Goal: Information Seeking & Learning: Learn about a topic

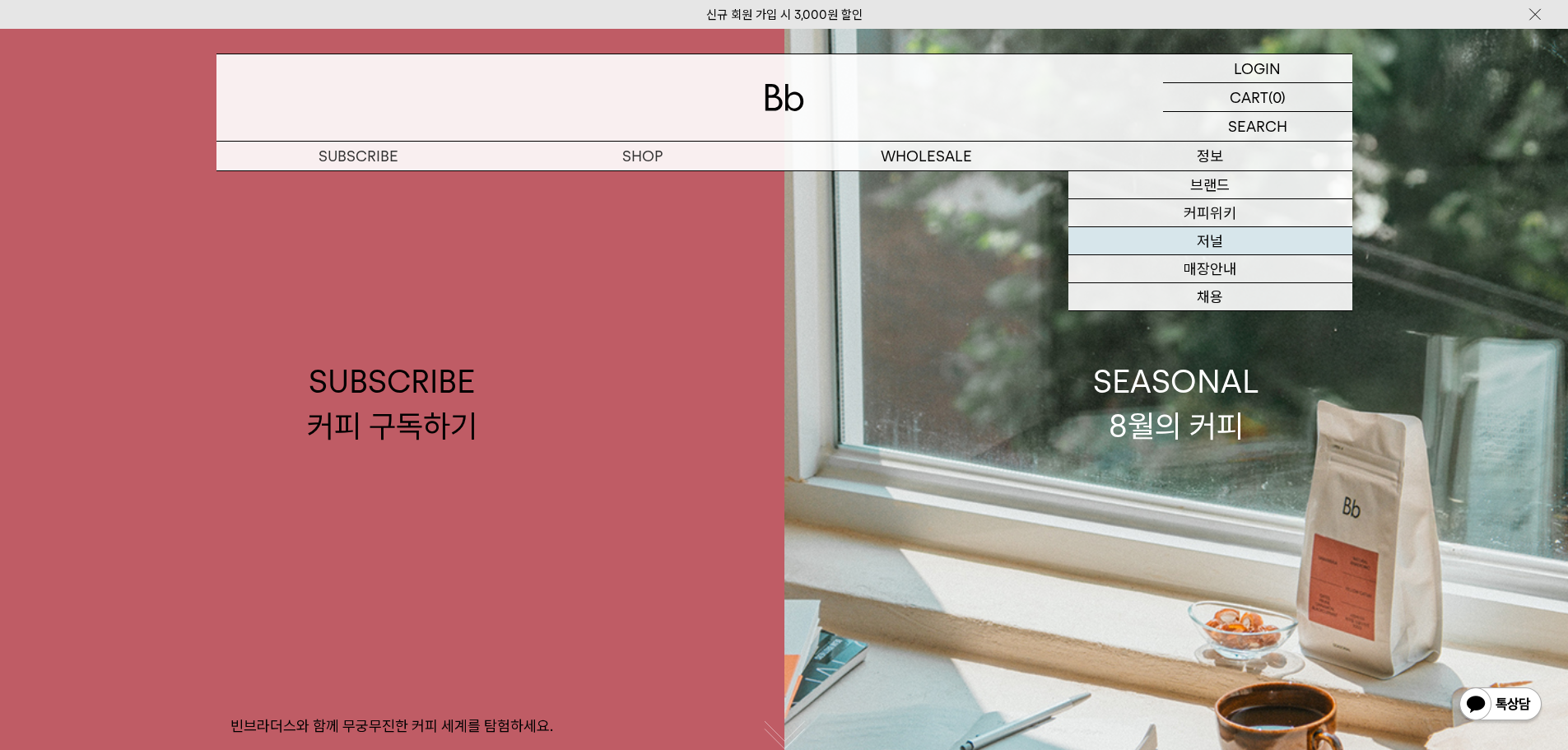
click at [1218, 237] on link "저널" at bounding box center [1211, 241] width 284 height 28
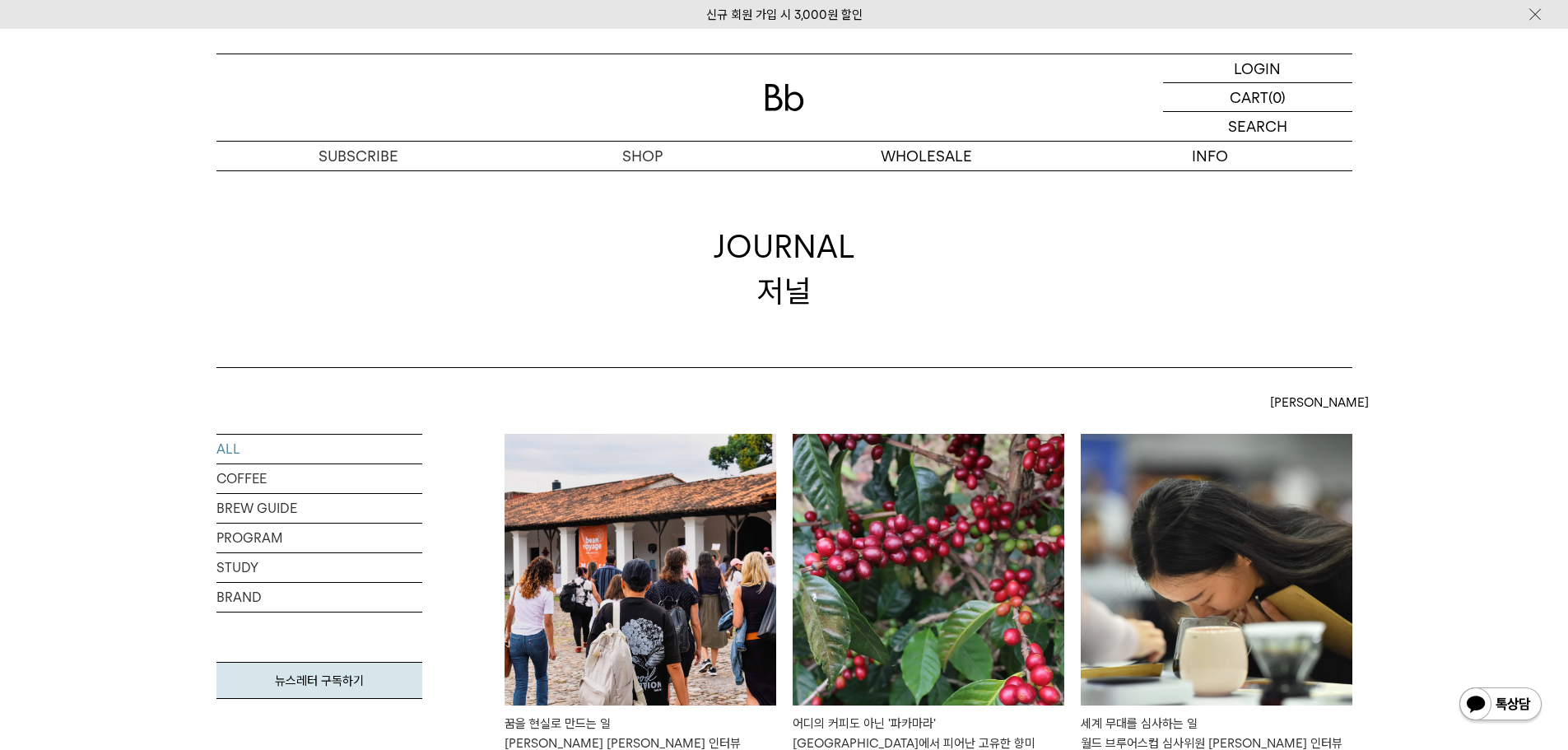
click at [613, 526] on img at bounding box center [640, 570] width 272 height 272
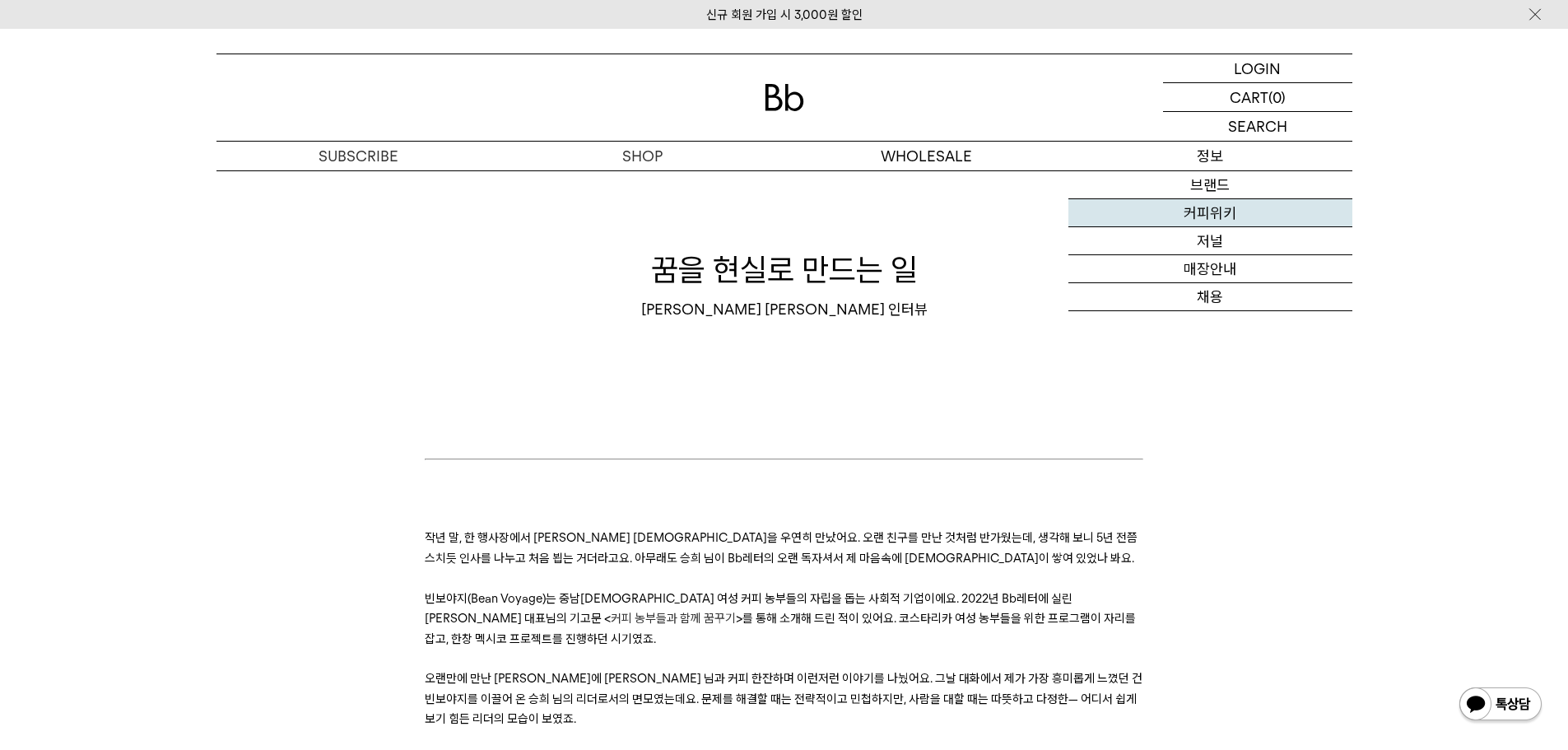
click at [1204, 209] on link "커피위키" at bounding box center [1211, 213] width 284 height 28
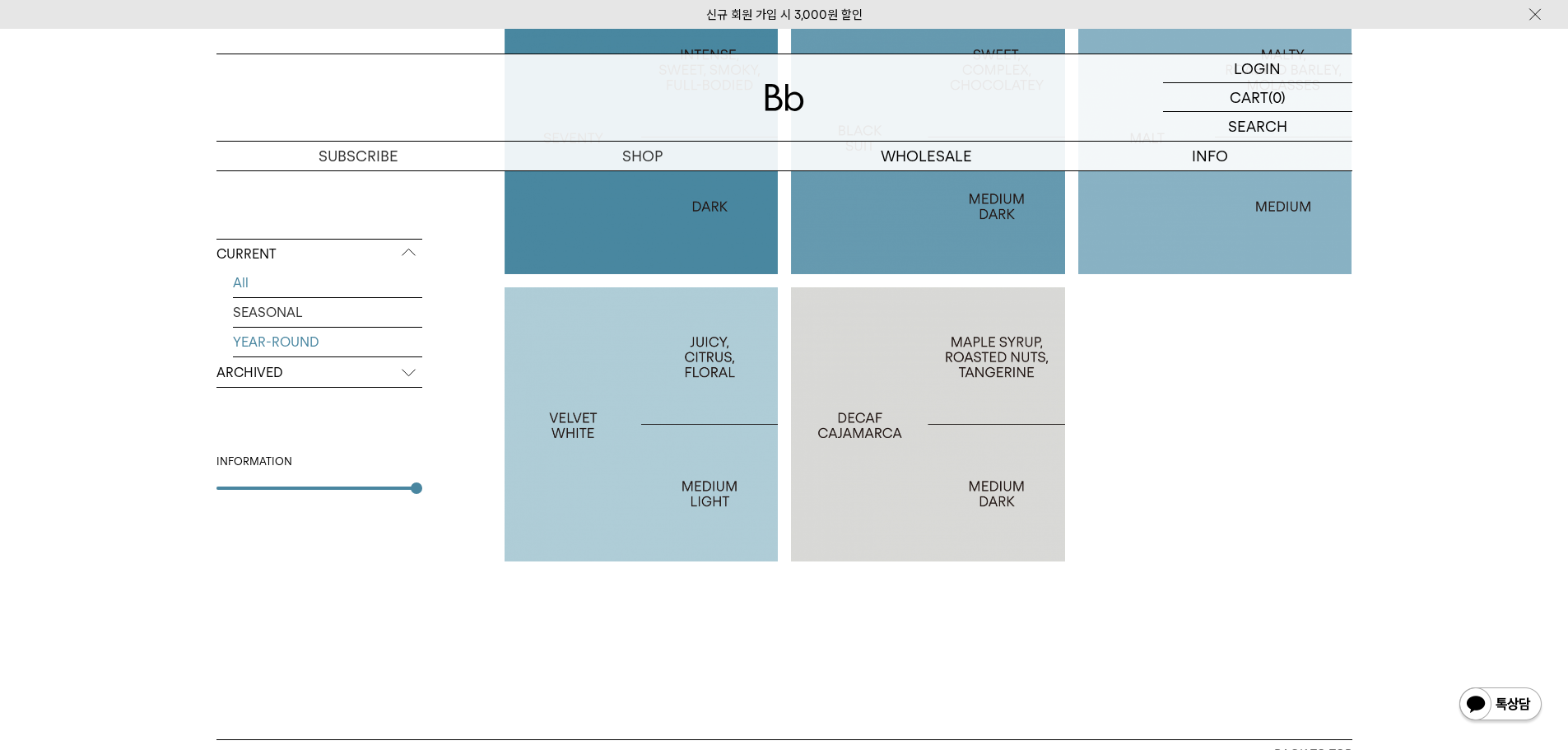
scroll to position [1267, 0]
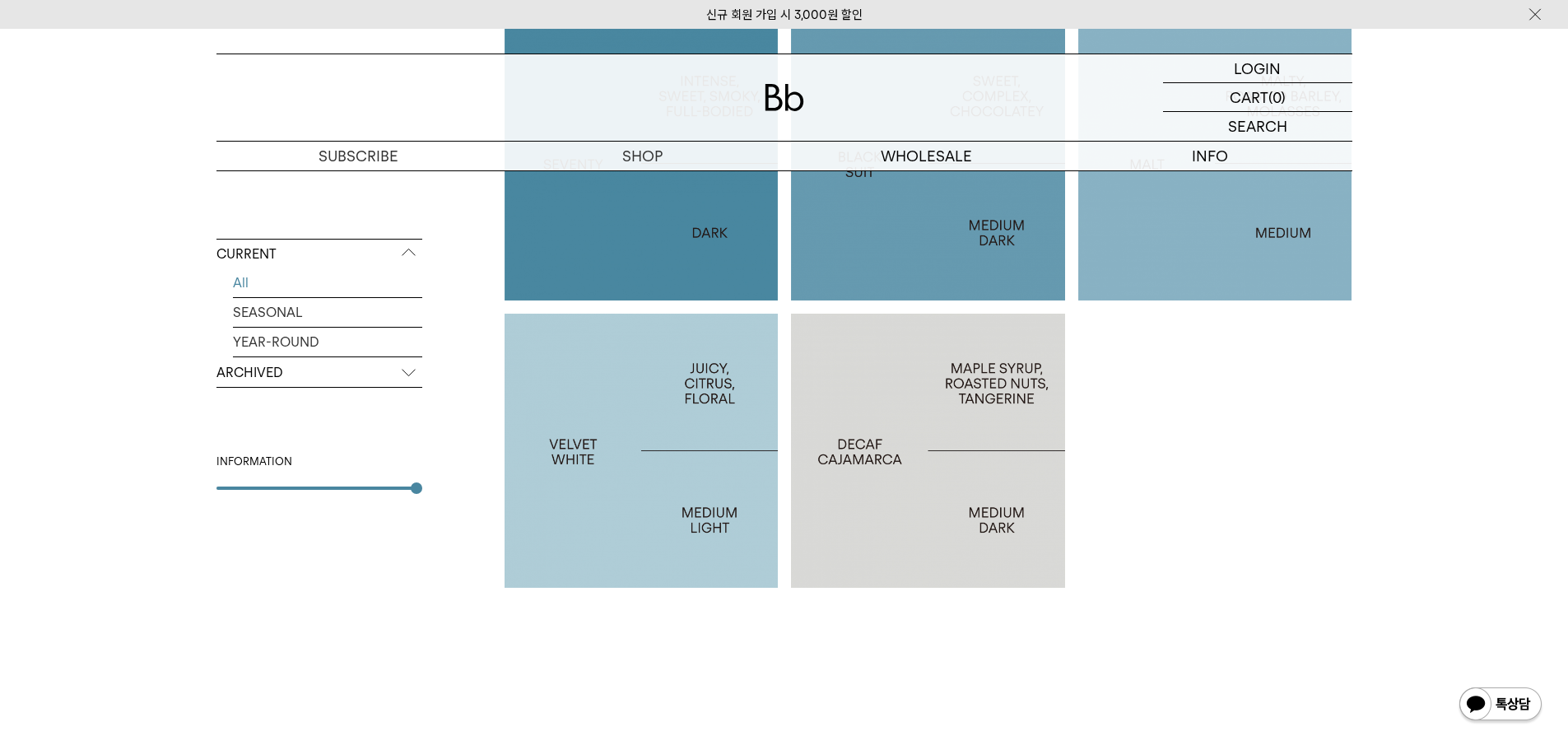
click at [333, 370] on p "ARCHIVED" at bounding box center [319, 373] width 206 height 29
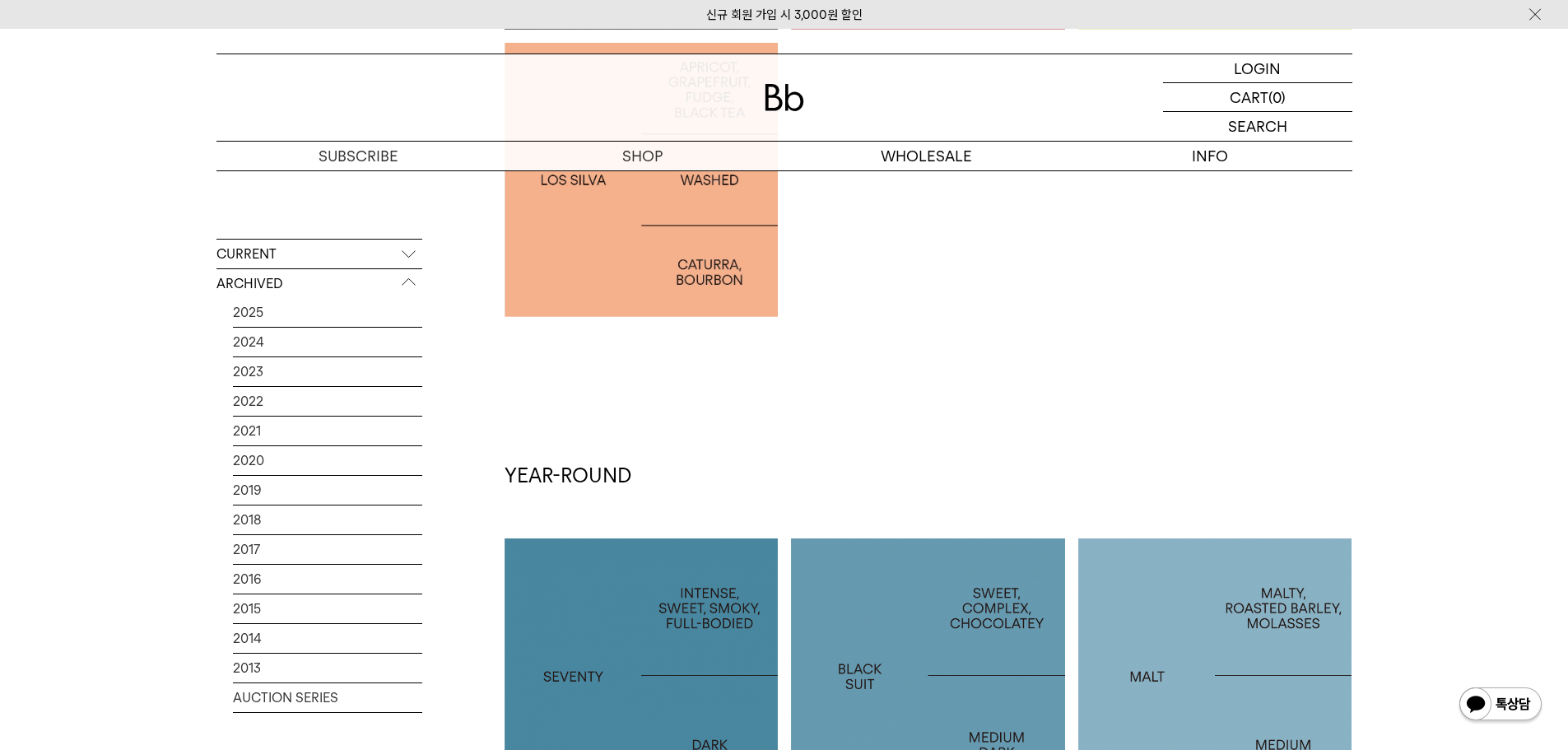
scroll to position [691, 0]
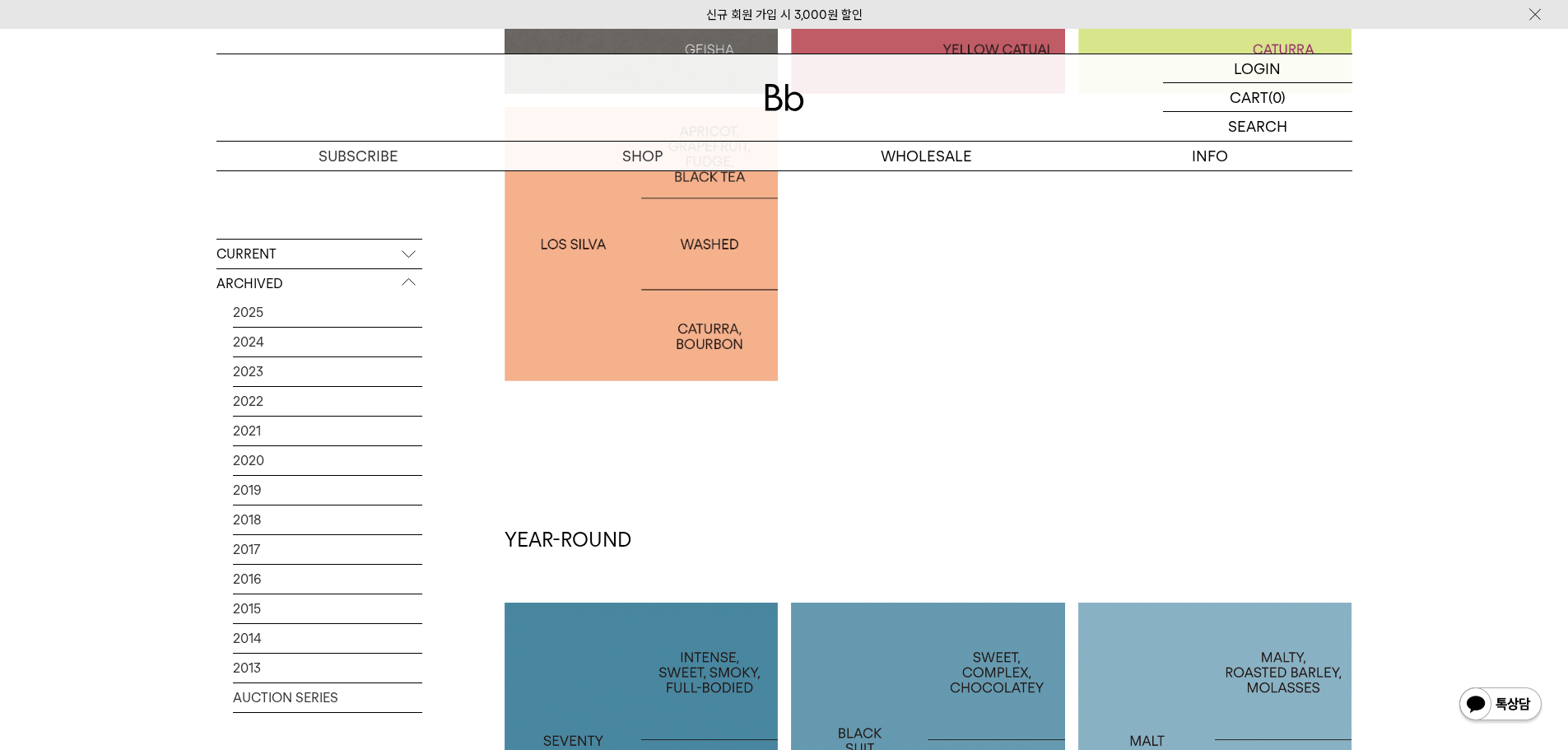
click at [382, 281] on p "ARCHIVED" at bounding box center [319, 284] width 206 height 29
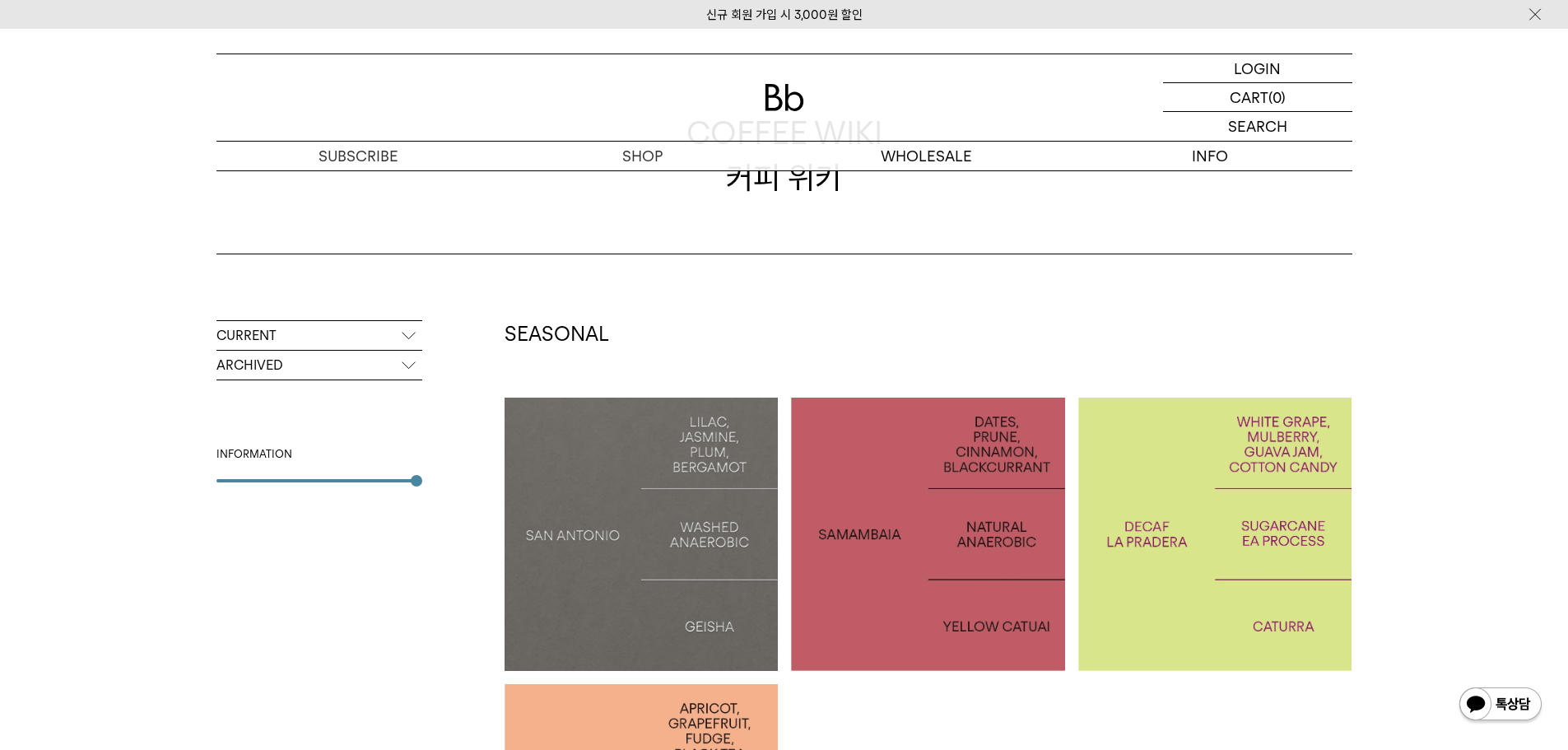
scroll to position [0, 0]
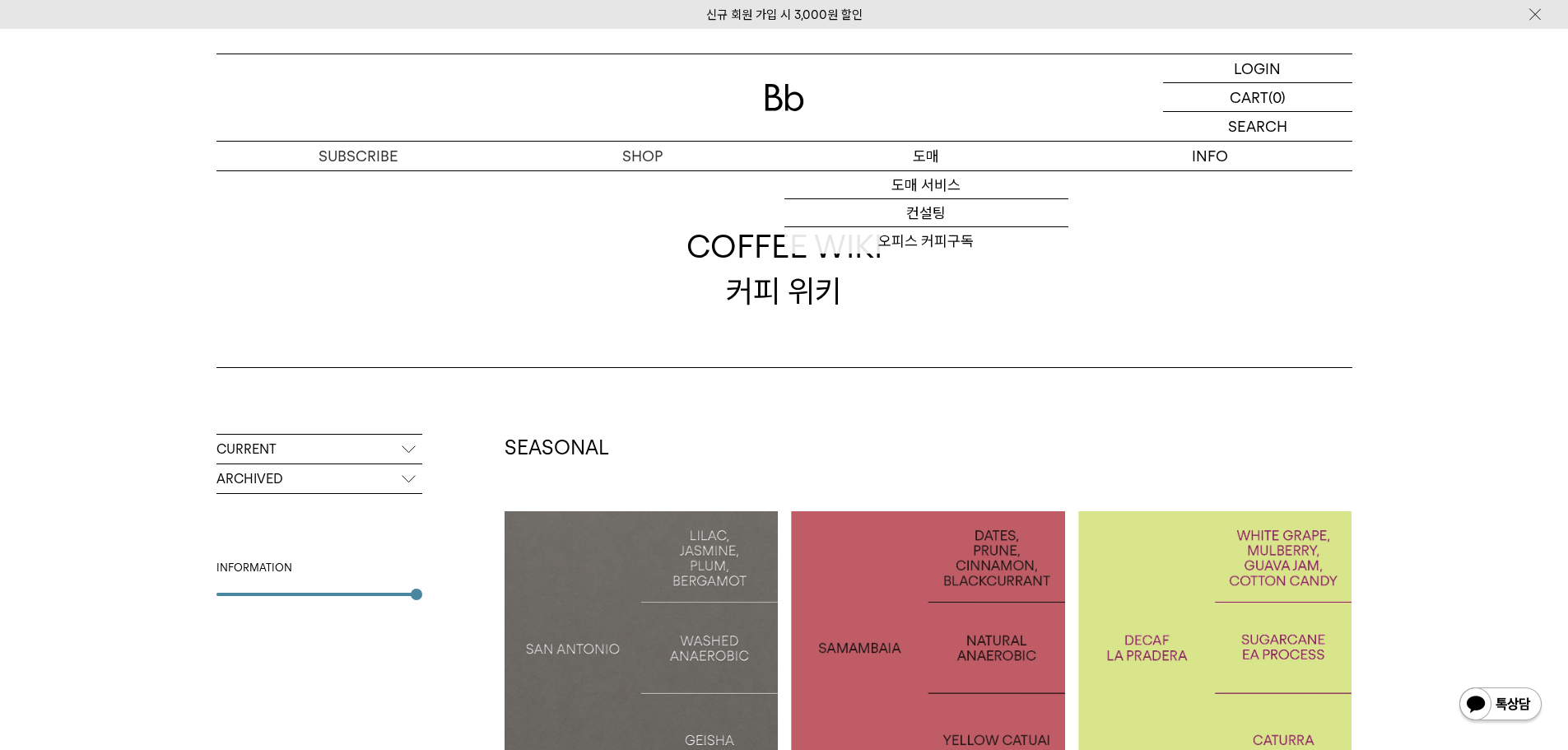
click at [930, 156] on p "도매" at bounding box center [926, 156] width 284 height 29
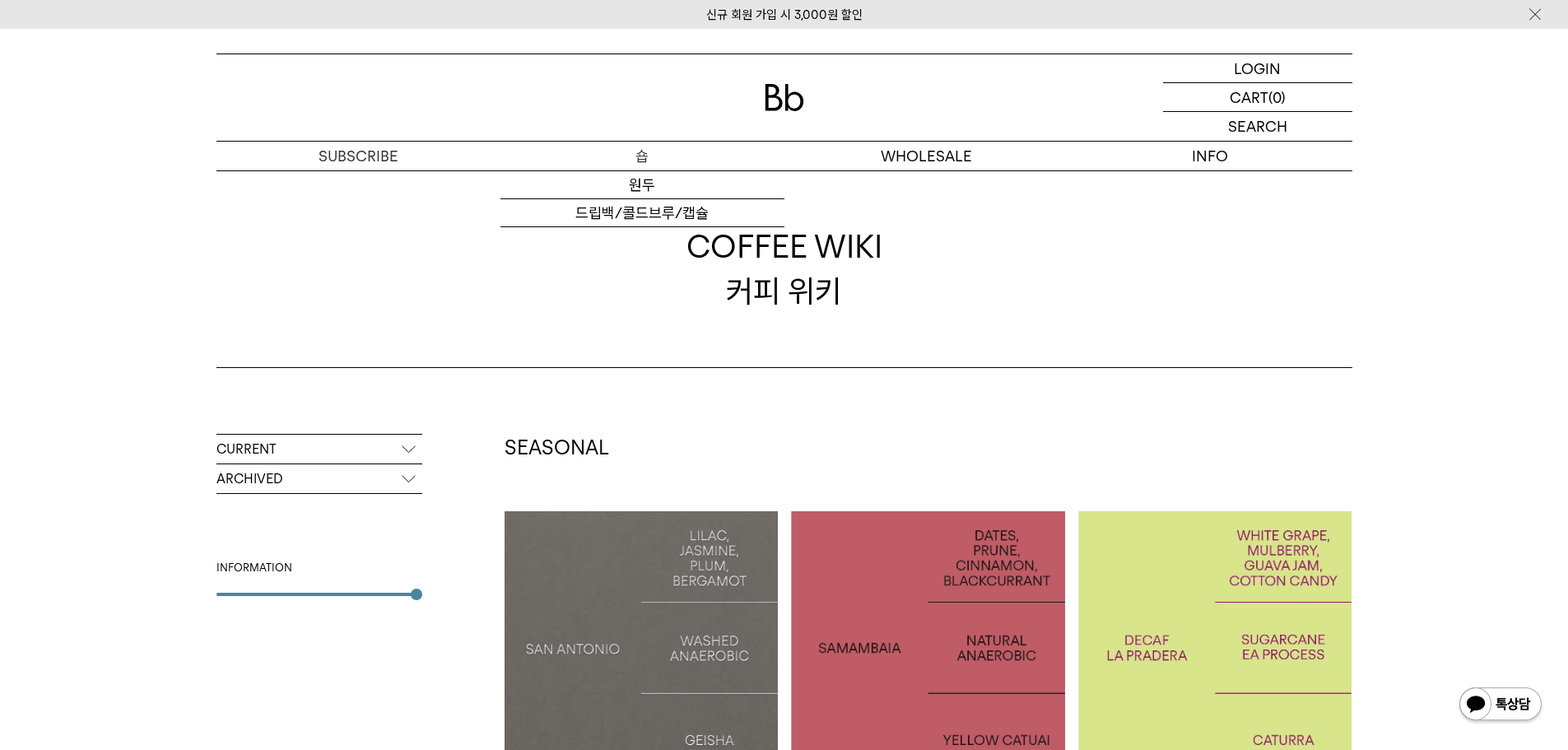
click at [648, 151] on p "숍" at bounding box center [643, 156] width 284 height 29
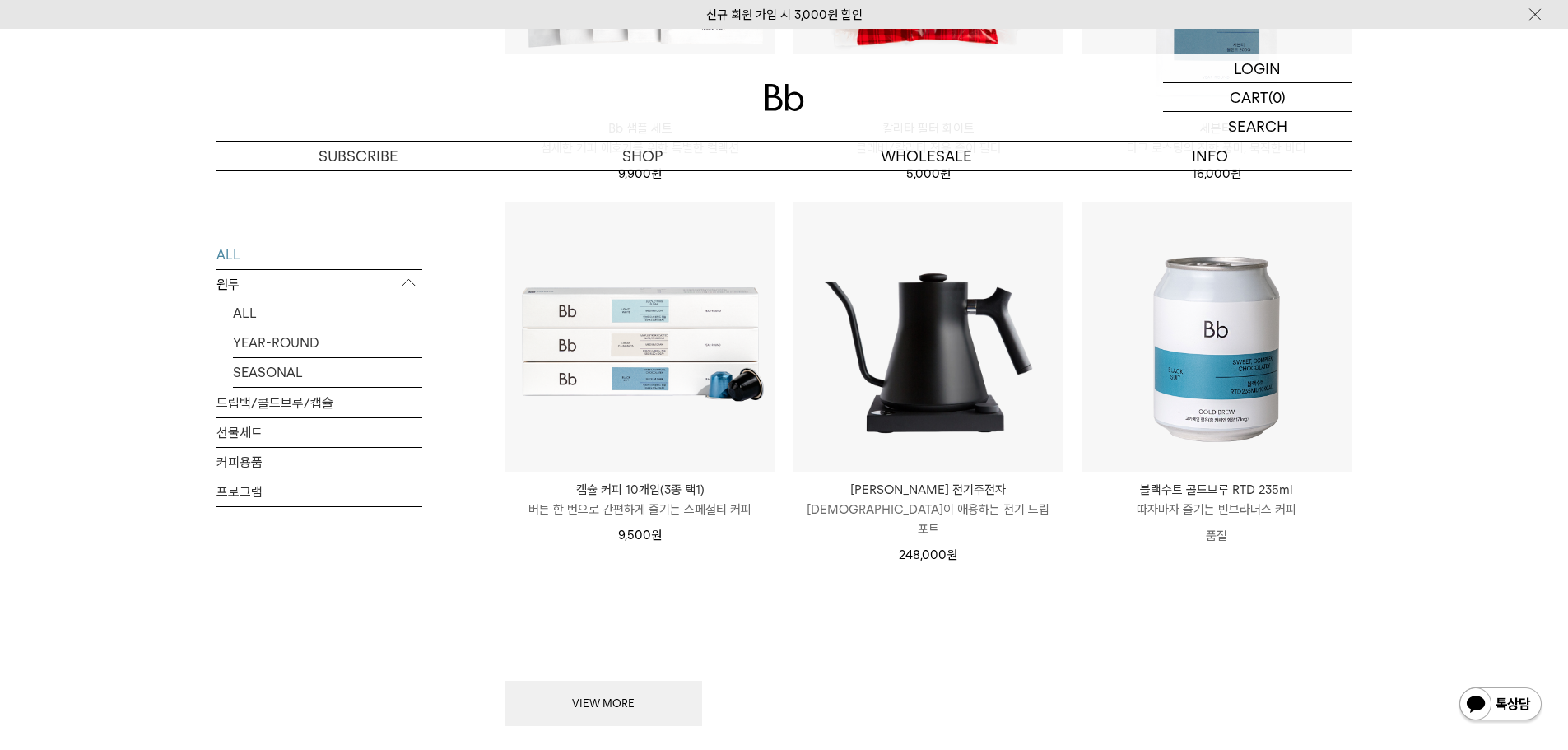
scroll to position [2059, 0]
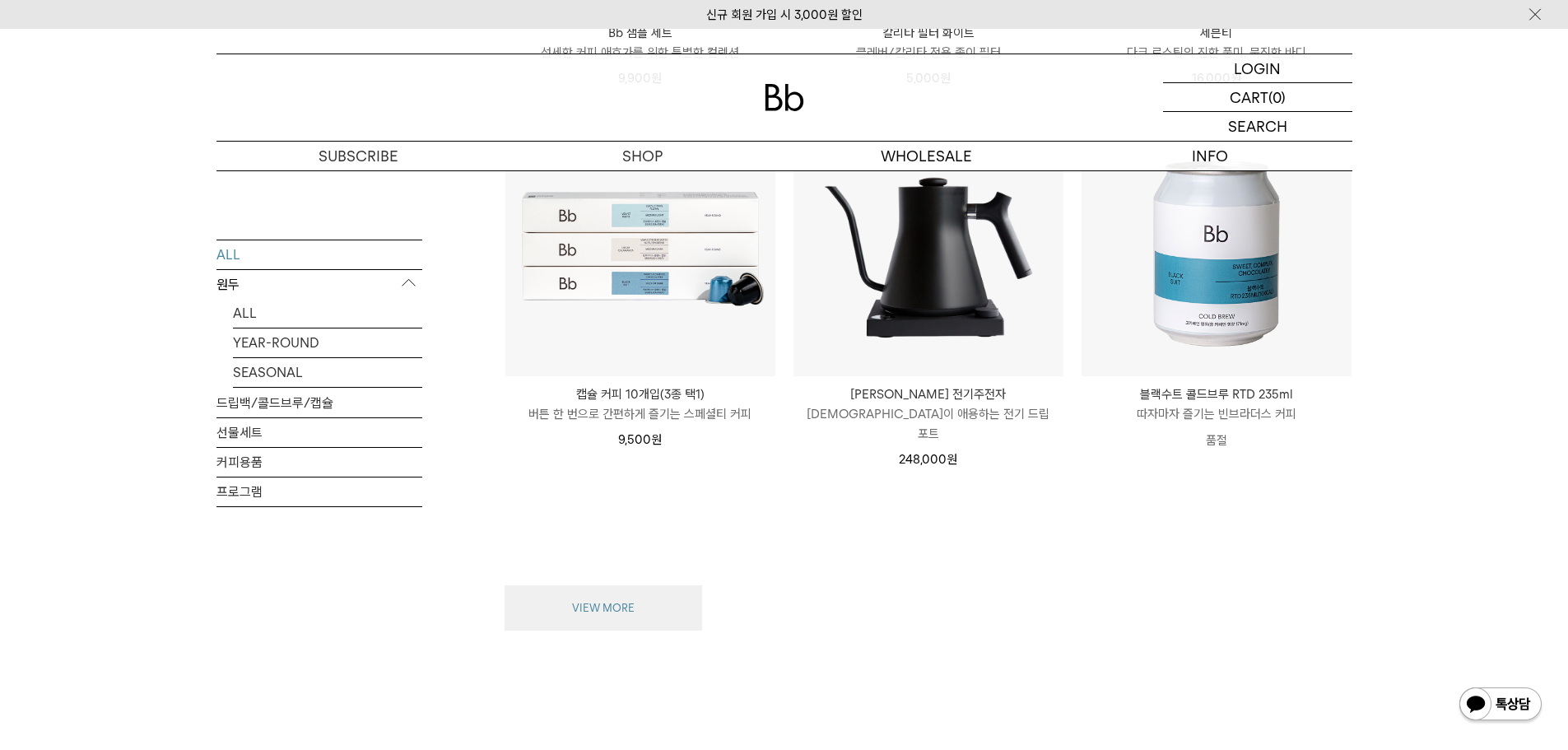
click at [620, 604] on button "VIEW MORE" at bounding box center [603, 609] width 198 height 46
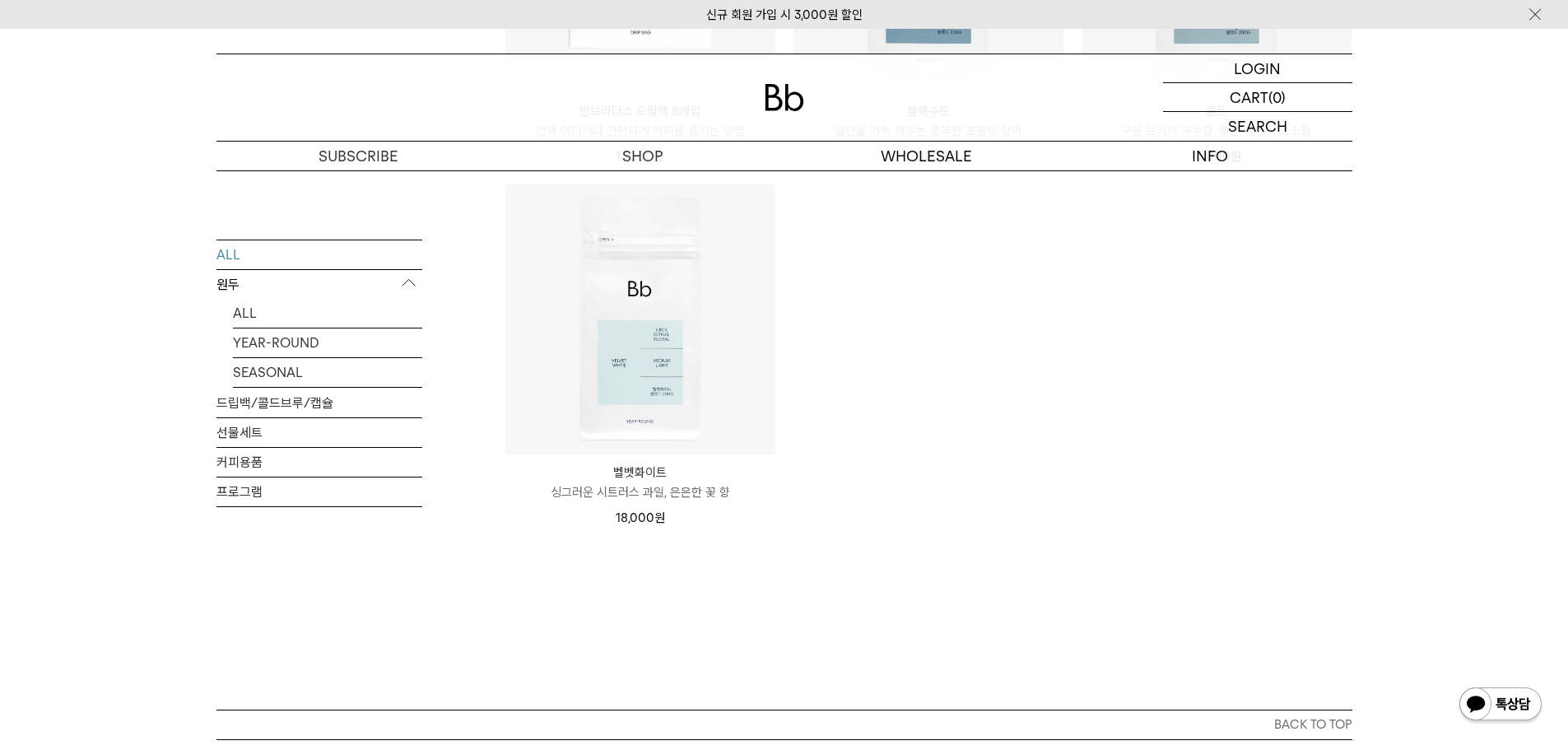
scroll to position [3953, 0]
